Goal: Communication & Community: Answer question/provide support

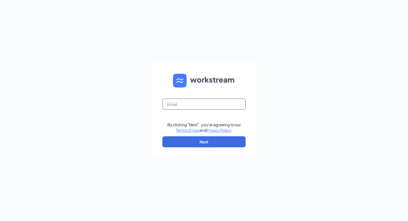
click at [182, 107] on input "text" at bounding box center [203, 104] width 83 height 11
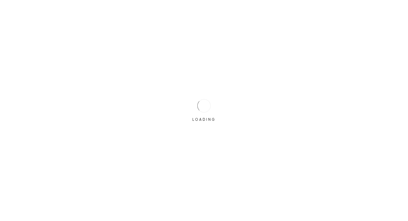
click at [200, 100] on div "LOADING" at bounding box center [204, 111] width 28 height 28
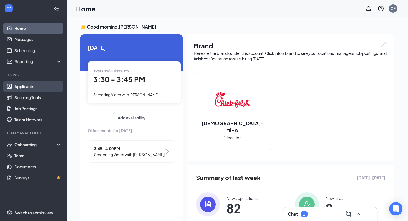
click at [35, 89] on link "Applicants" at bounding box center [37, 86] width 47 height 11
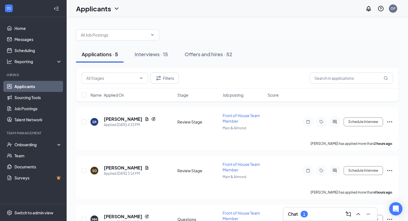
click at [302, 217] on div "Chat 1" at bounding box center [298, 214] width 20 height 7
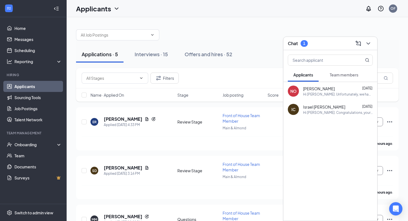
click at [329, 74] on button "Team members" at bounding box center [344, 75] width 40 height 14
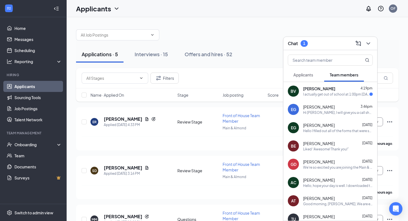
click at [308, 97] on div "BV [PERSON_NAME] 4:19pm I actually get out of school at 1:00pm [DATE]. Can we d…" at bounding box center [330, 91] width 94 height 18
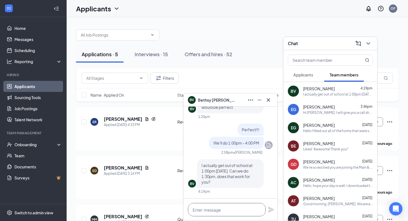
click at [221, 211] on textarea at bounding box center [227, 209] width 78 height 13
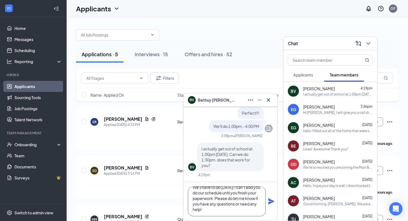
scroll to position [6, 0]
type textarea "We'll have to do [DATE]! I can't add you do our schedule until you finish your …"
click at [269, 203] on icon "Plane" at bounding box center [271, 202] width 6 height 6
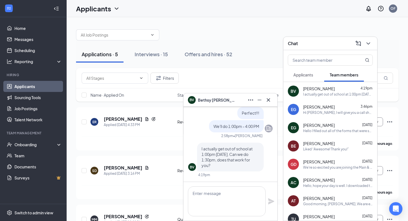
scroll to position [0, 0]
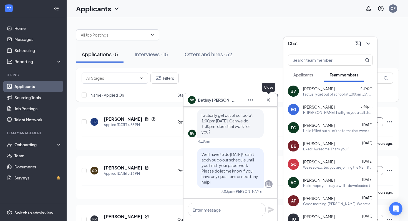
click at [270, 102] on icon "Cross" at bounding box center [268, 100] width 7 height 7
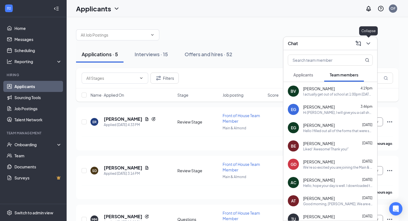
click at [368, 44] on icon "ChevronDown" at bounding box center [368, 43] width 4 height 2
